Goal: Check status

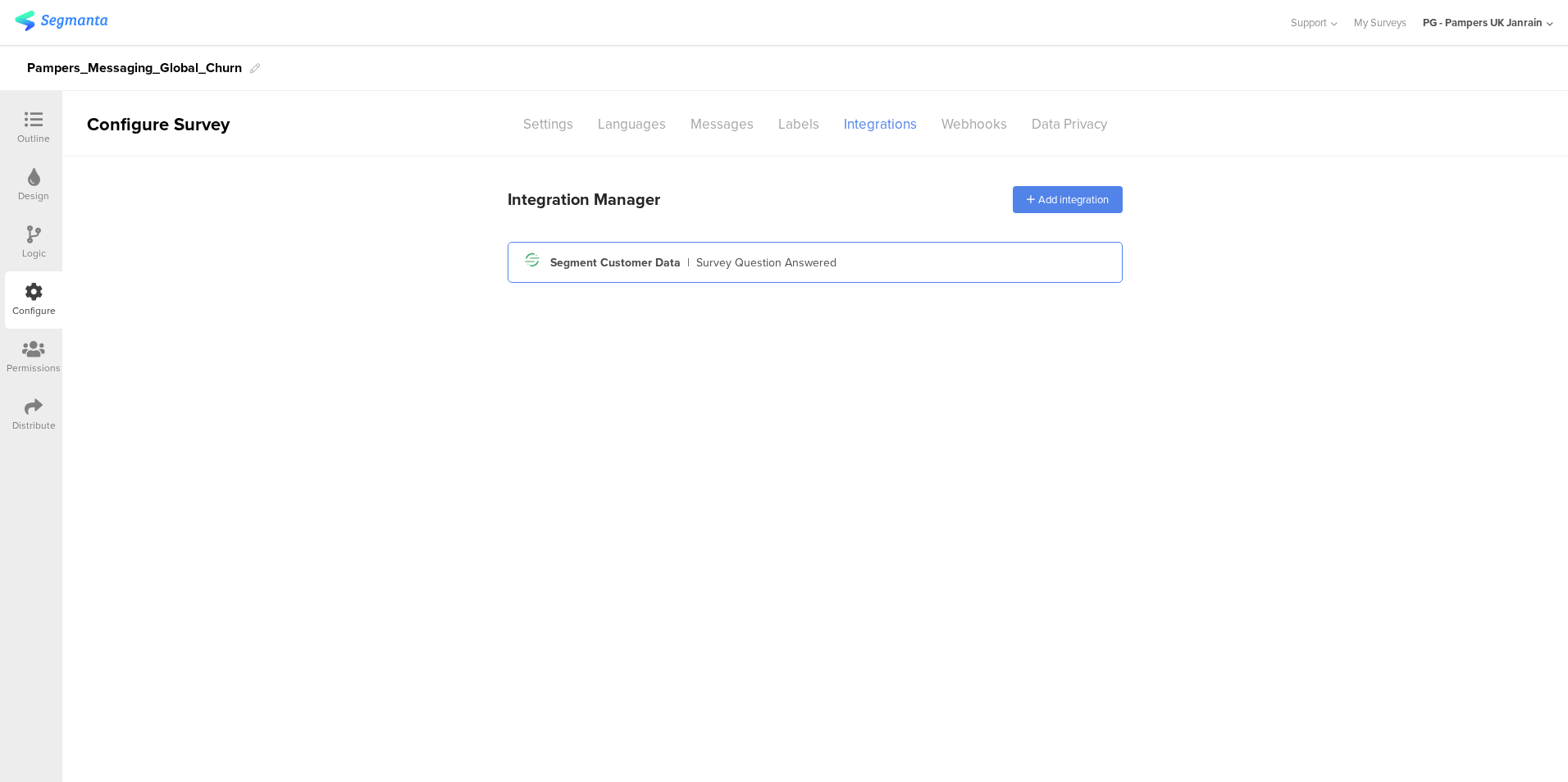
click at [690, 264] on div "Segment icon Created with Sketch. Segment Customer Data | Survey Question Answe…" at bounding box center [815, 262] width 589 height 28
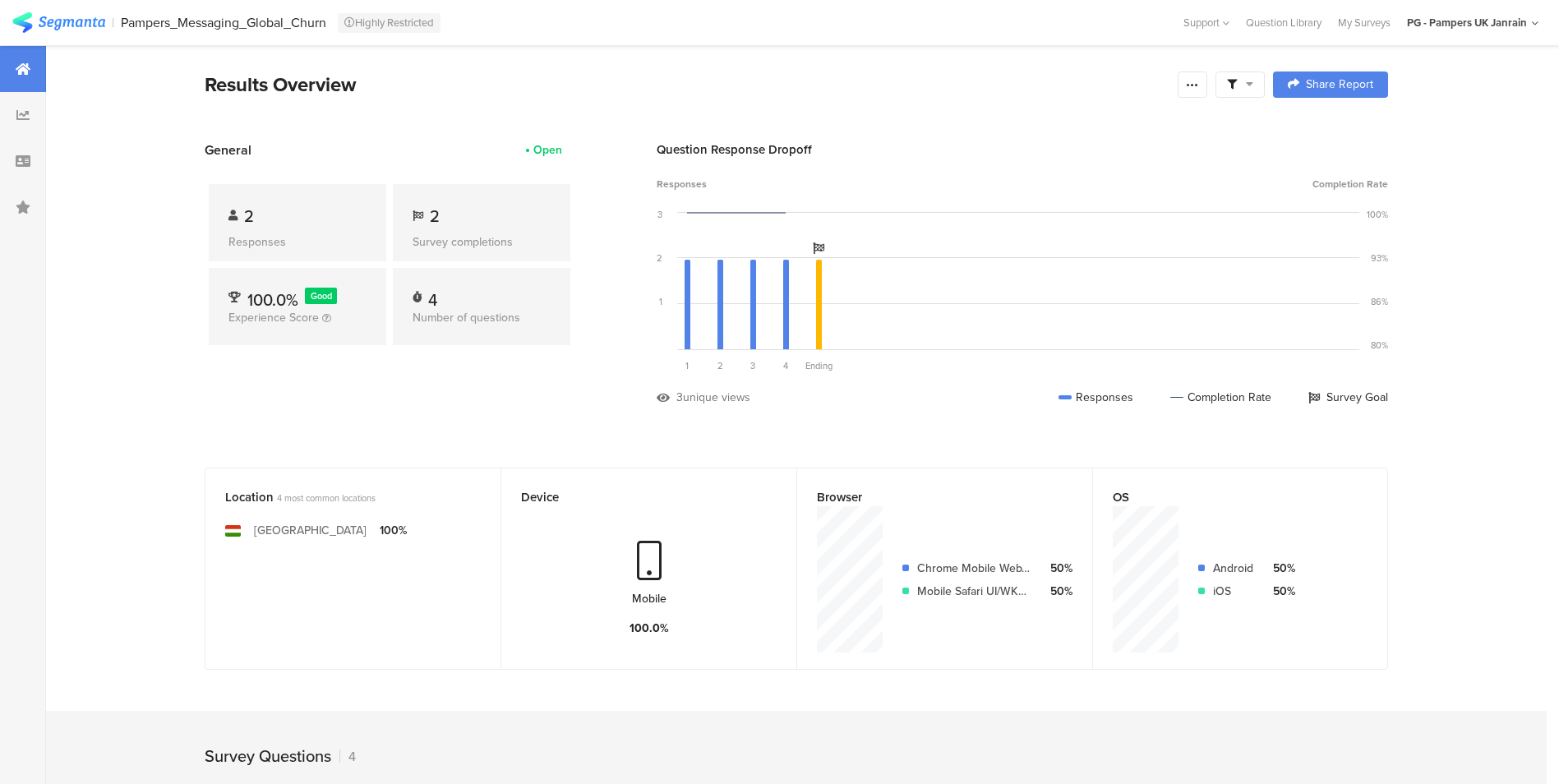
click at [844, 126] on section "Results Overview Confidence Level 95 % Preview survey Edit survey Export Result…" at bounding box center [796, 105] width 1315 height 70
click at [532, 85] on div "Results Overview" at bounding box center [687, 85] width 965 height 30
click at [1199, 87] on icon at bounding box center [1192, 85] width 14 height 14
click at [1199, 87] on icon at bounding box center [1192, 85] width 14 height 14
